Goal: Find specific page/section: Find specific page/section

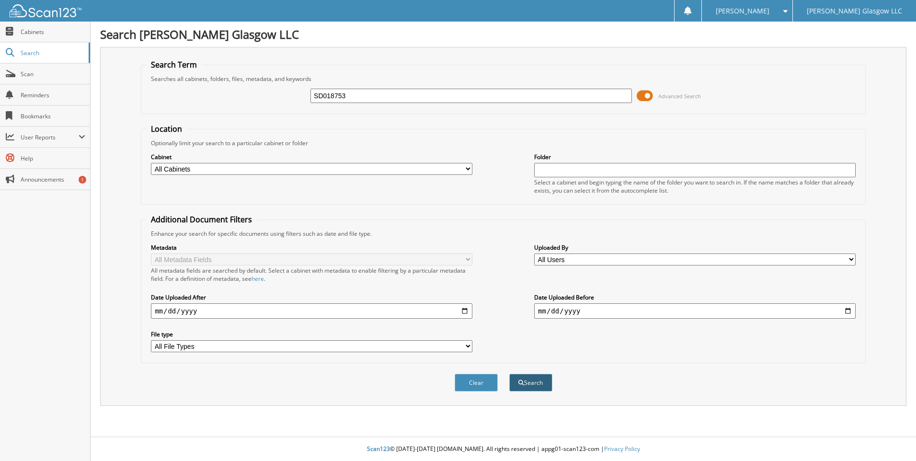
type input "SD018753"
click at [542, 383] on button "Search" at bounding box center [530, 383] width 43 height 18
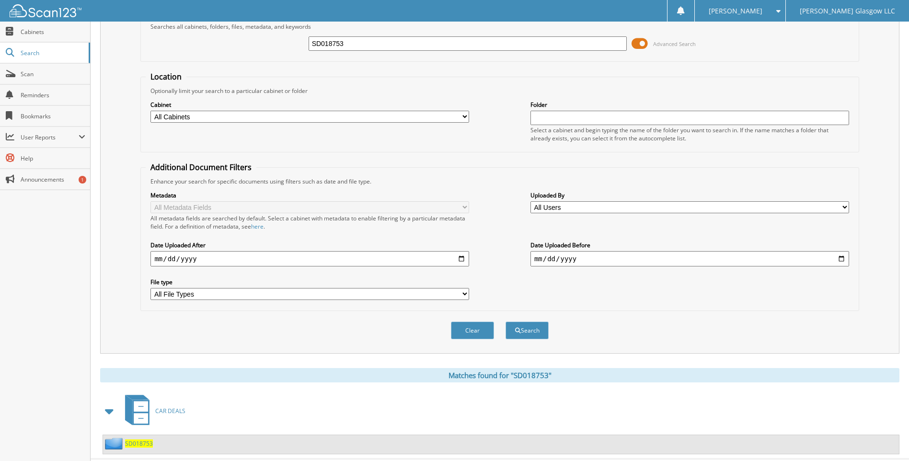
scroll to position [75, 0]
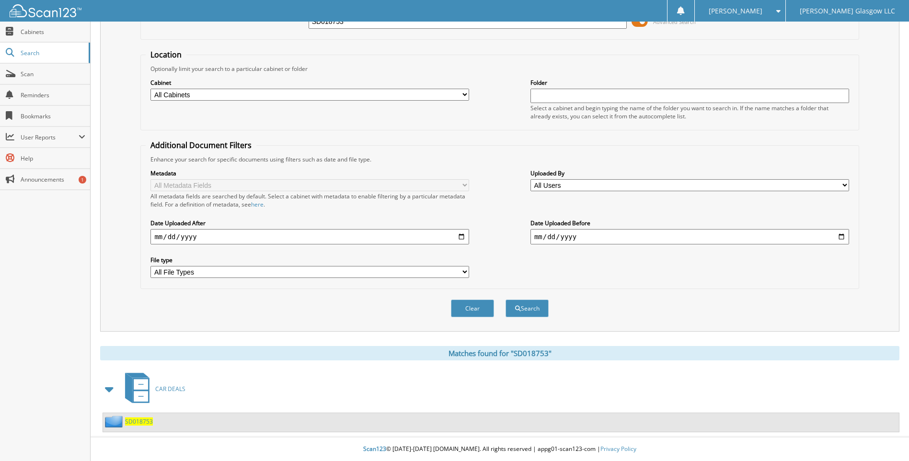
click at [143, 420] on span "SD018753" at bounding box center [139, 421] width 28 height 8
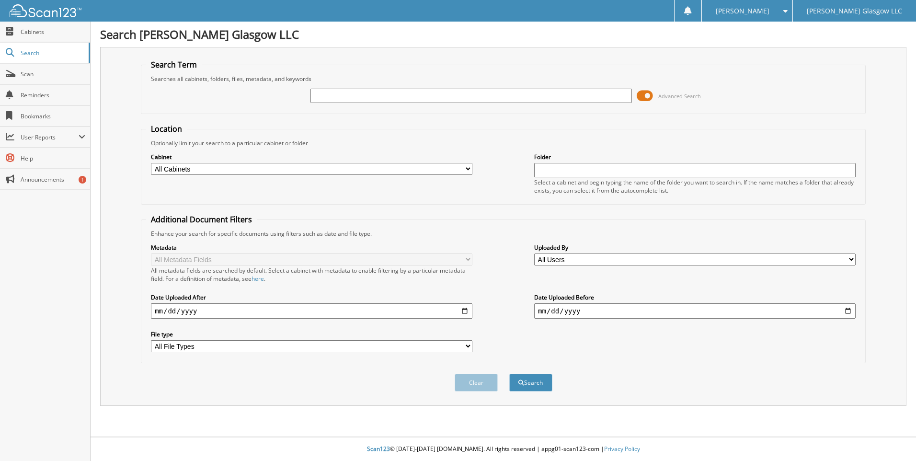
click at [32, 78] on span "Scan" at bounding box center [53, 74] width 65 height 8
